Goal: Task Accomplishment & Management: Manage account settings

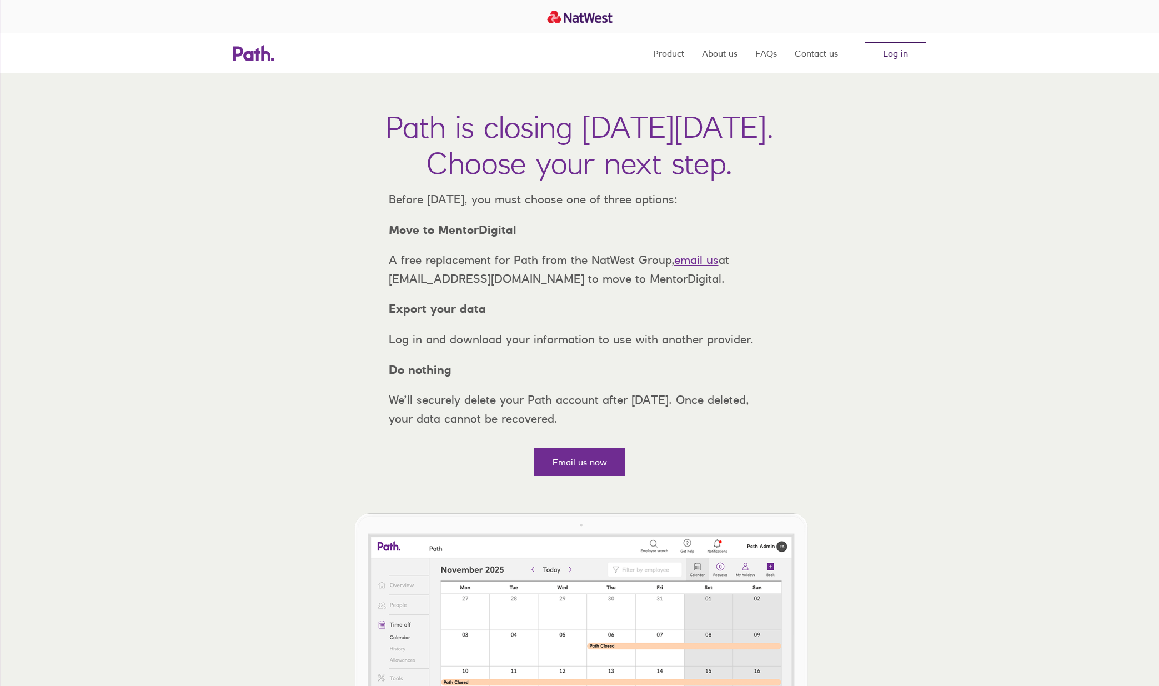
click at [912, 55] on link "Log in" at bounding box center [895, 53] width 62 height 22
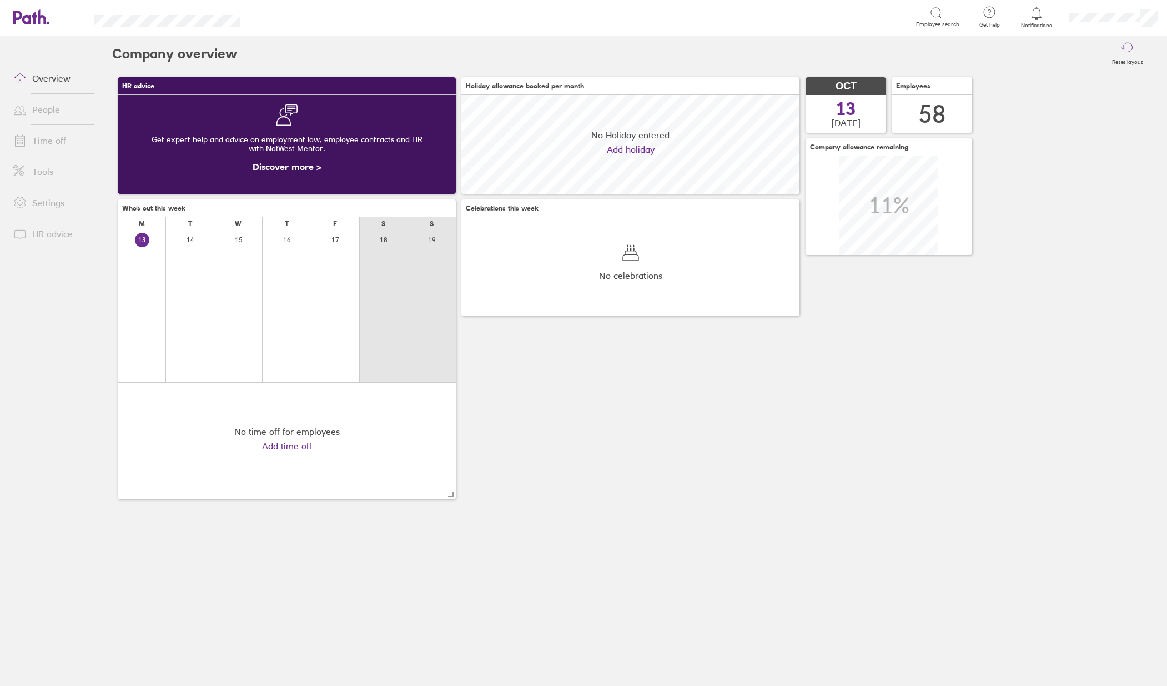
scroll to position [99, 338]
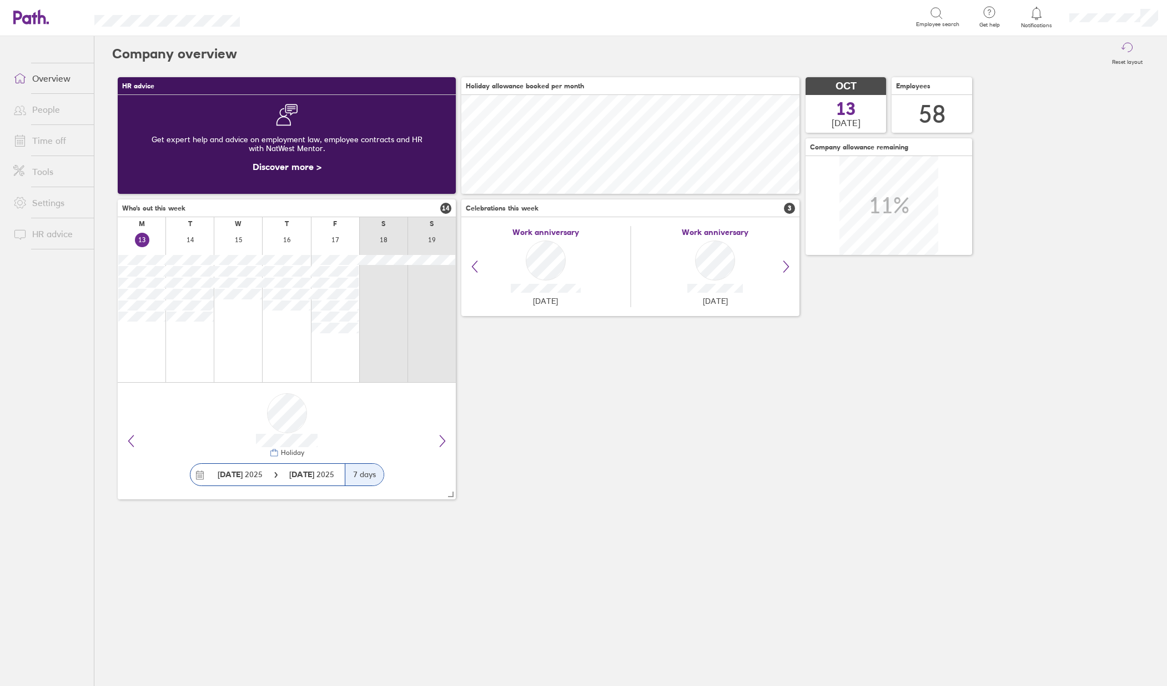
click at [51, 145] on link "Time off" at bounding box center [48, 140] width 89 height 22
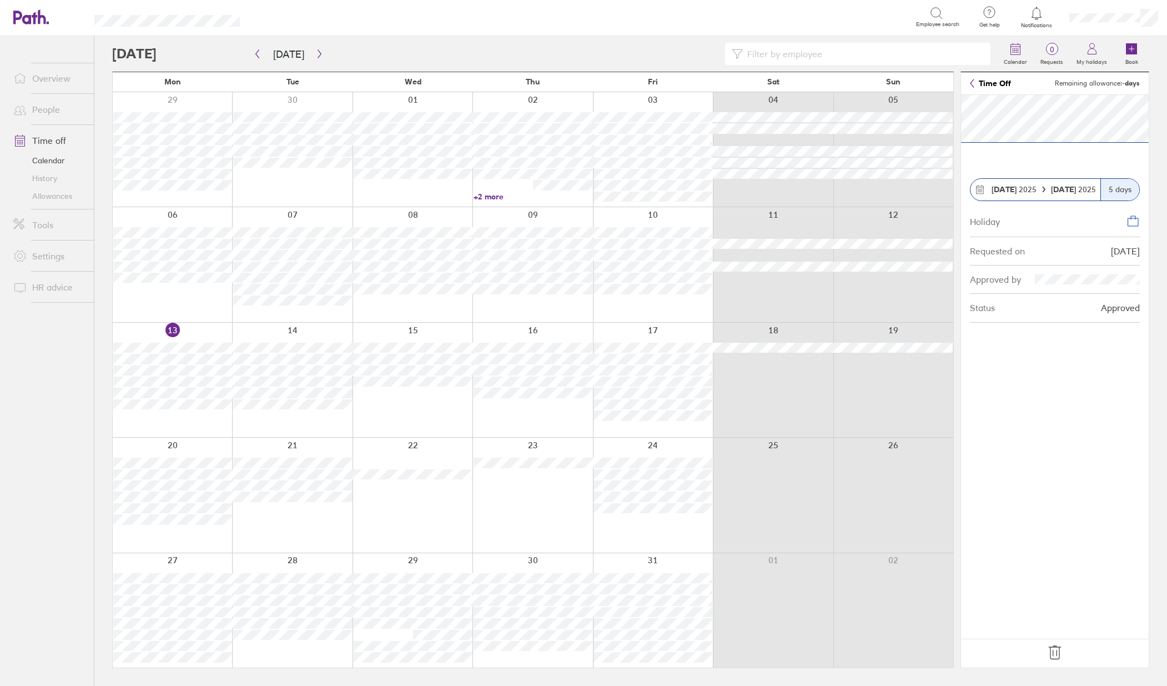
click at [789, 52] on input at bounding box center [863, 53] width 241 height 21
type input "cra"
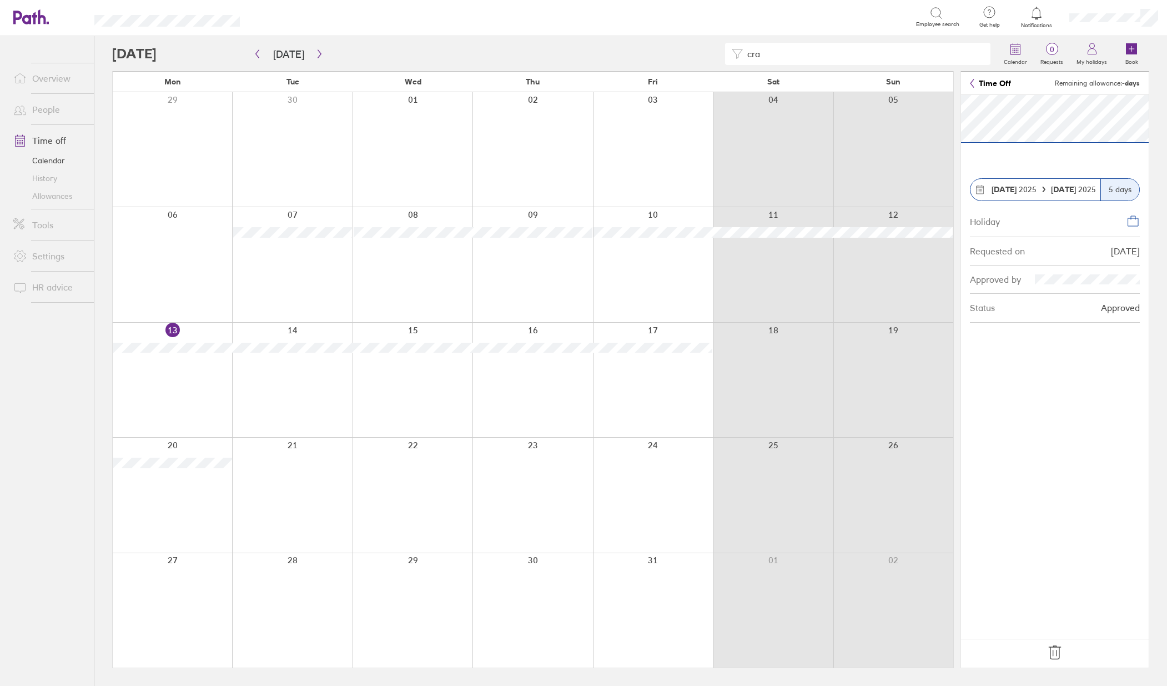
drag, startPoint x: 778, startPoint y: 57, endPoint x: 722, endPoint y: 55, distance: 56.7
click at [722, 55] on div "cra" at bounding box center [554, 54] width 885 height 22
